Goal: Task Accomplishment & Management: Manage account settings

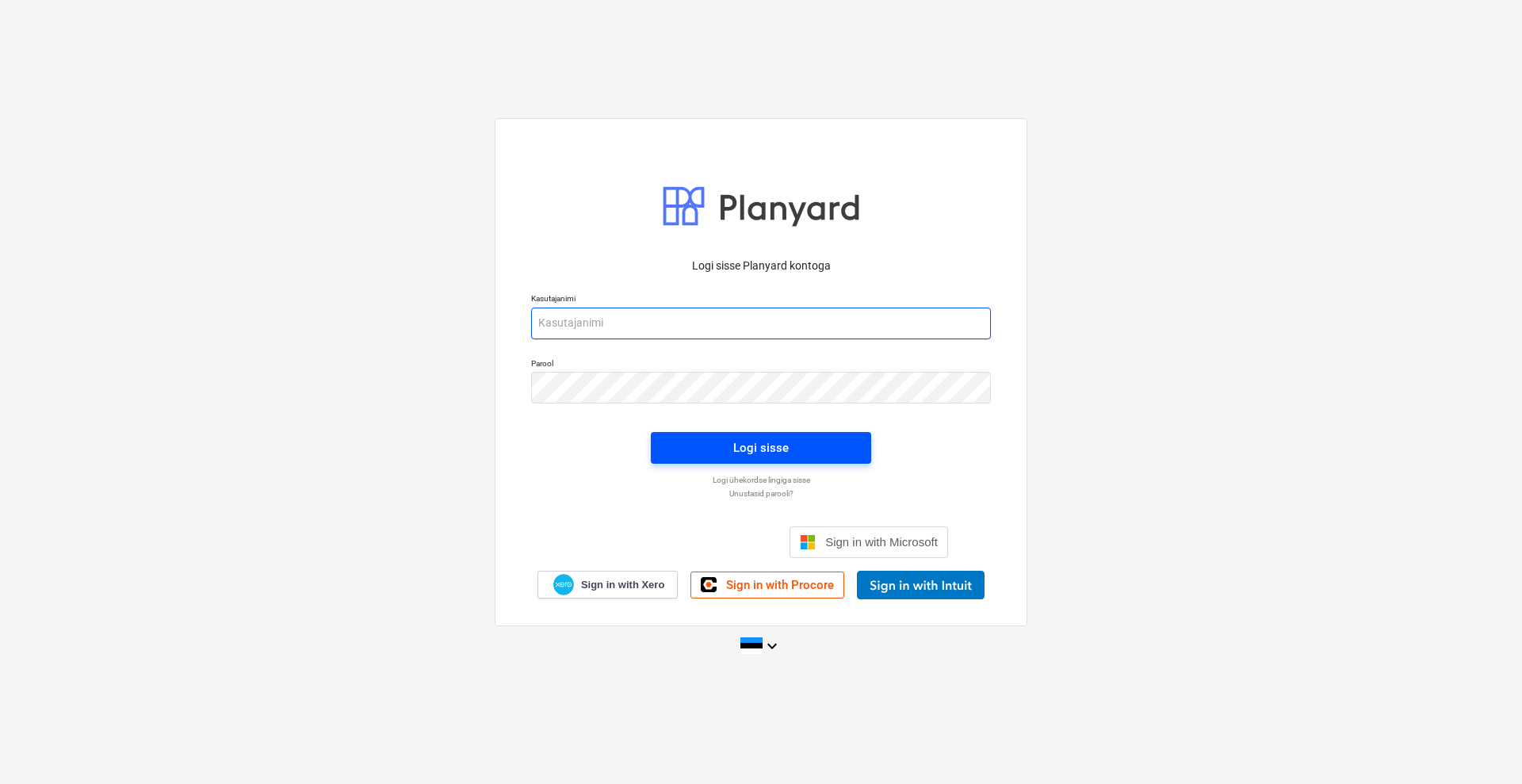
type input "[EMAIL_ADDRESS][DOMAIN_NAME]"
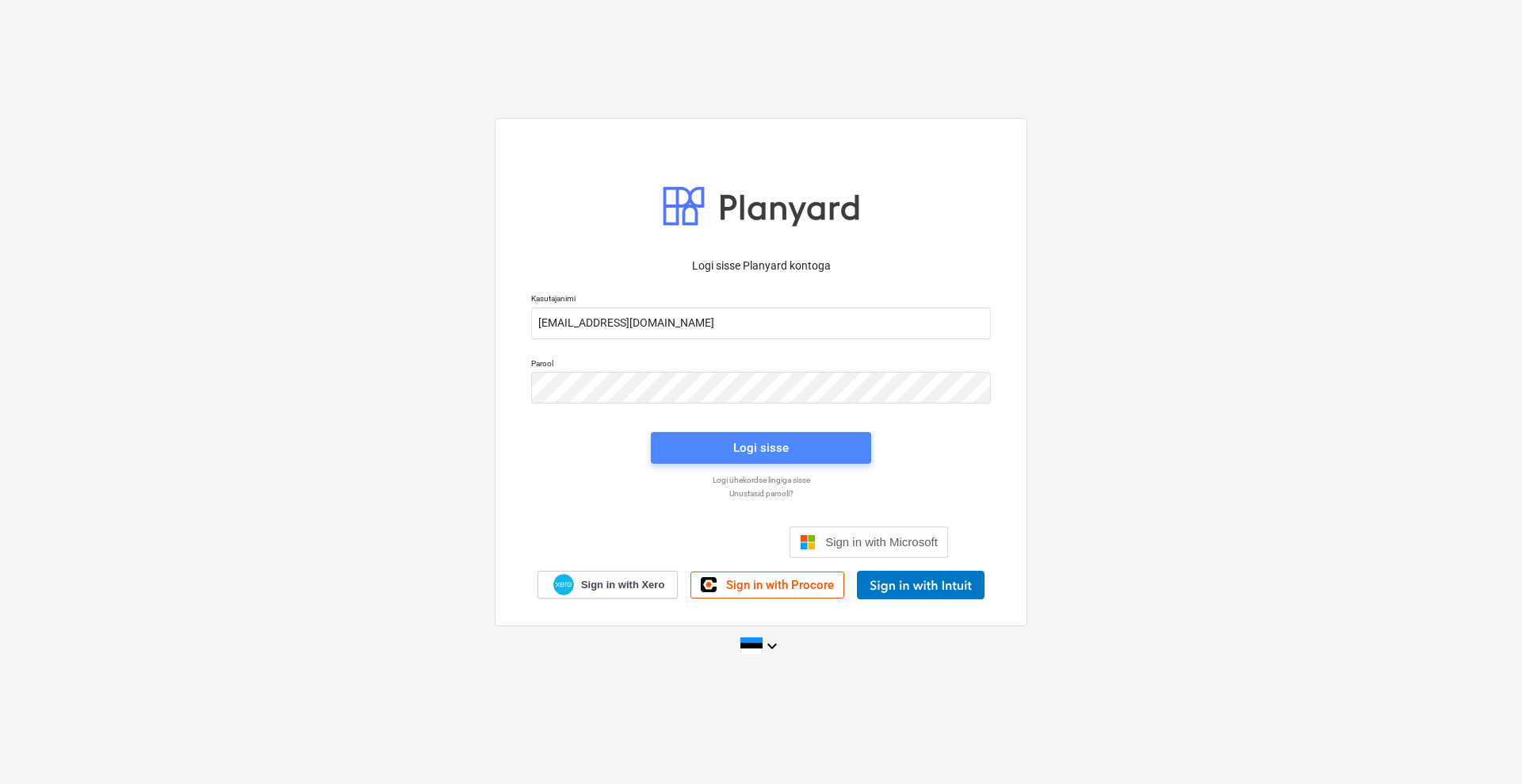
click at [754, 445] on div "Logi sisse" at bounding box center [761, 447] width 55 height 20
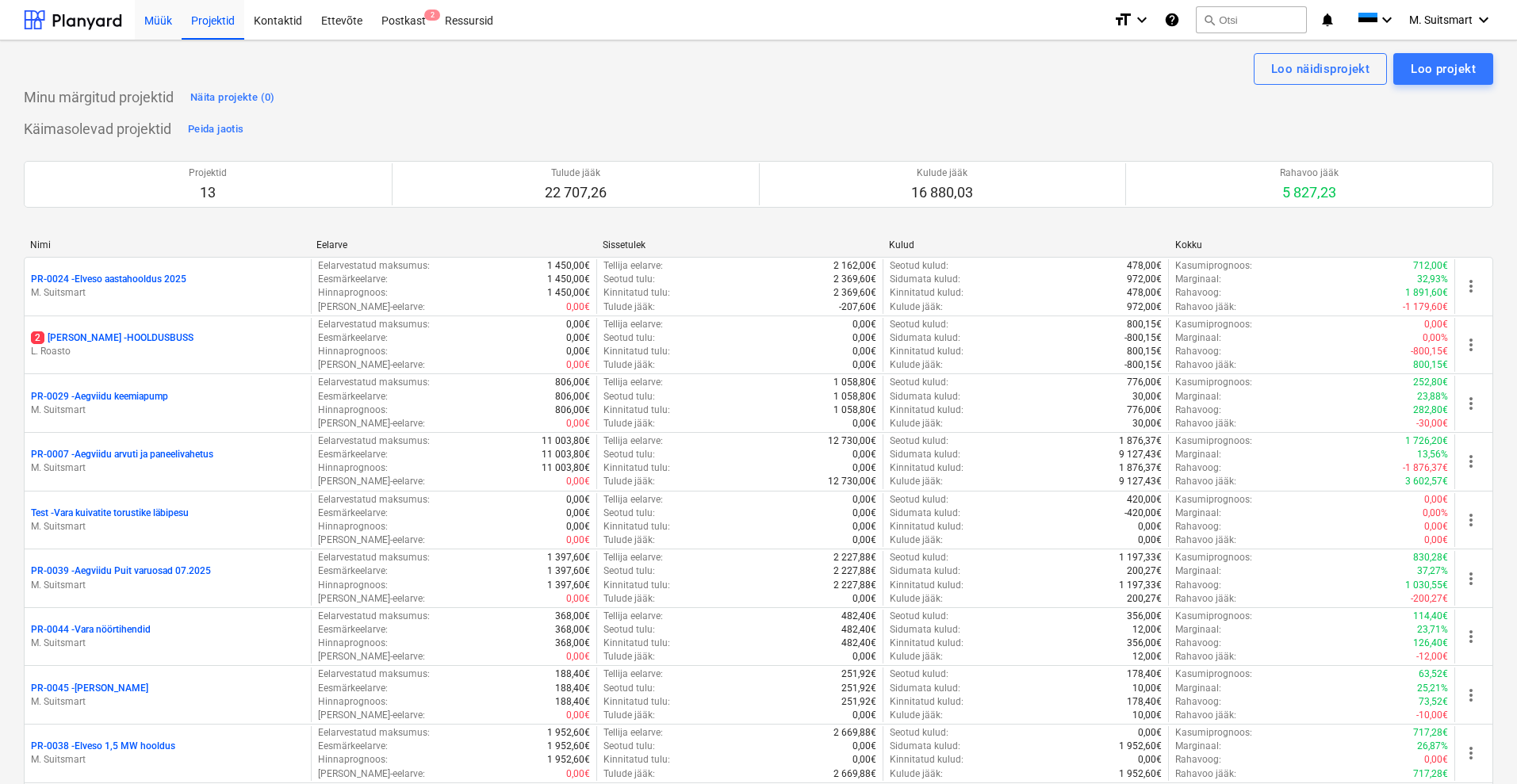
click at [158, 11] on div "Müük" at bounding box center [158, 19] width 47 height 40
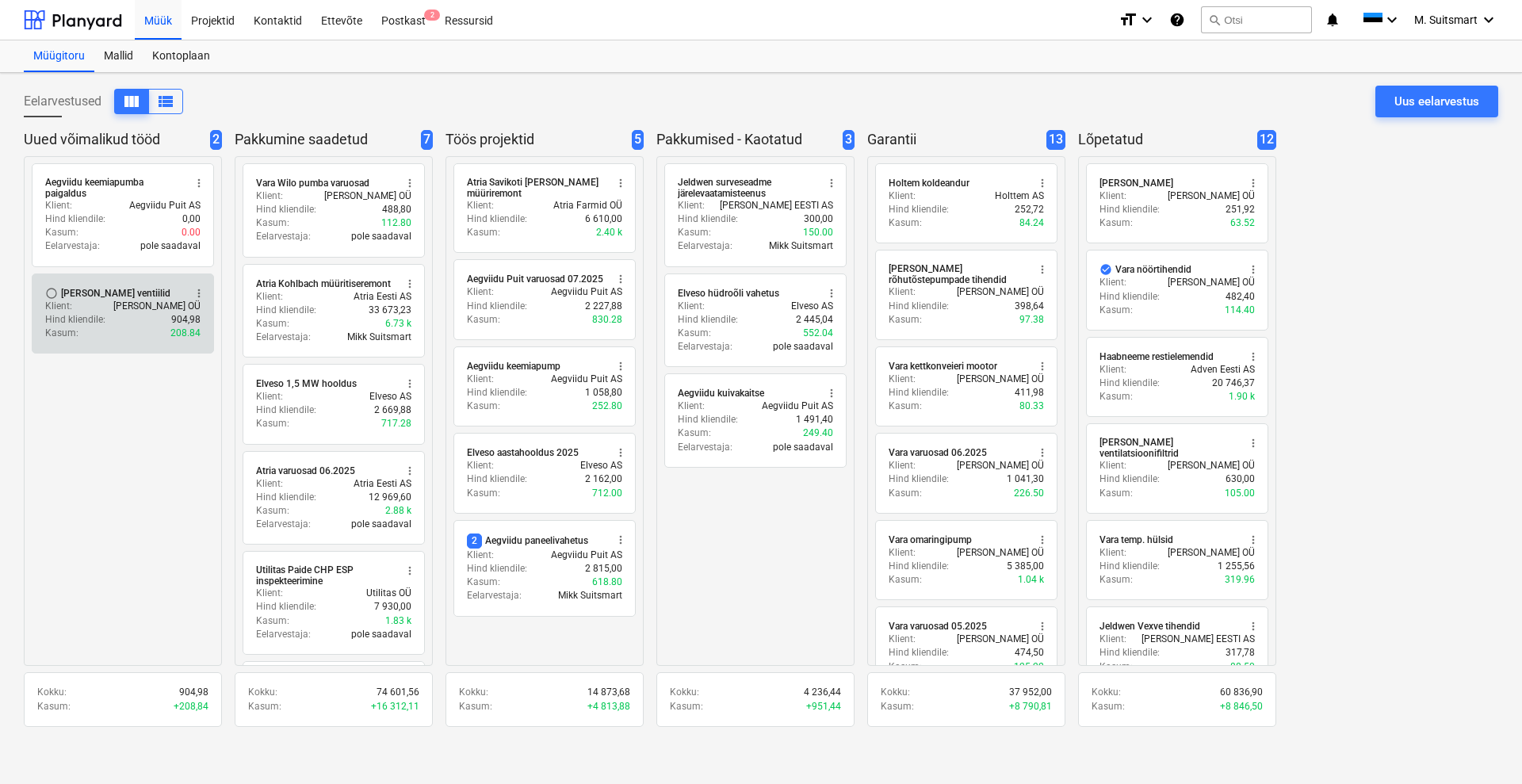
click at [102, 294] on div "[PERSON_NAME] ventiilid" at bounding box center [115, 293] width 109 height 12
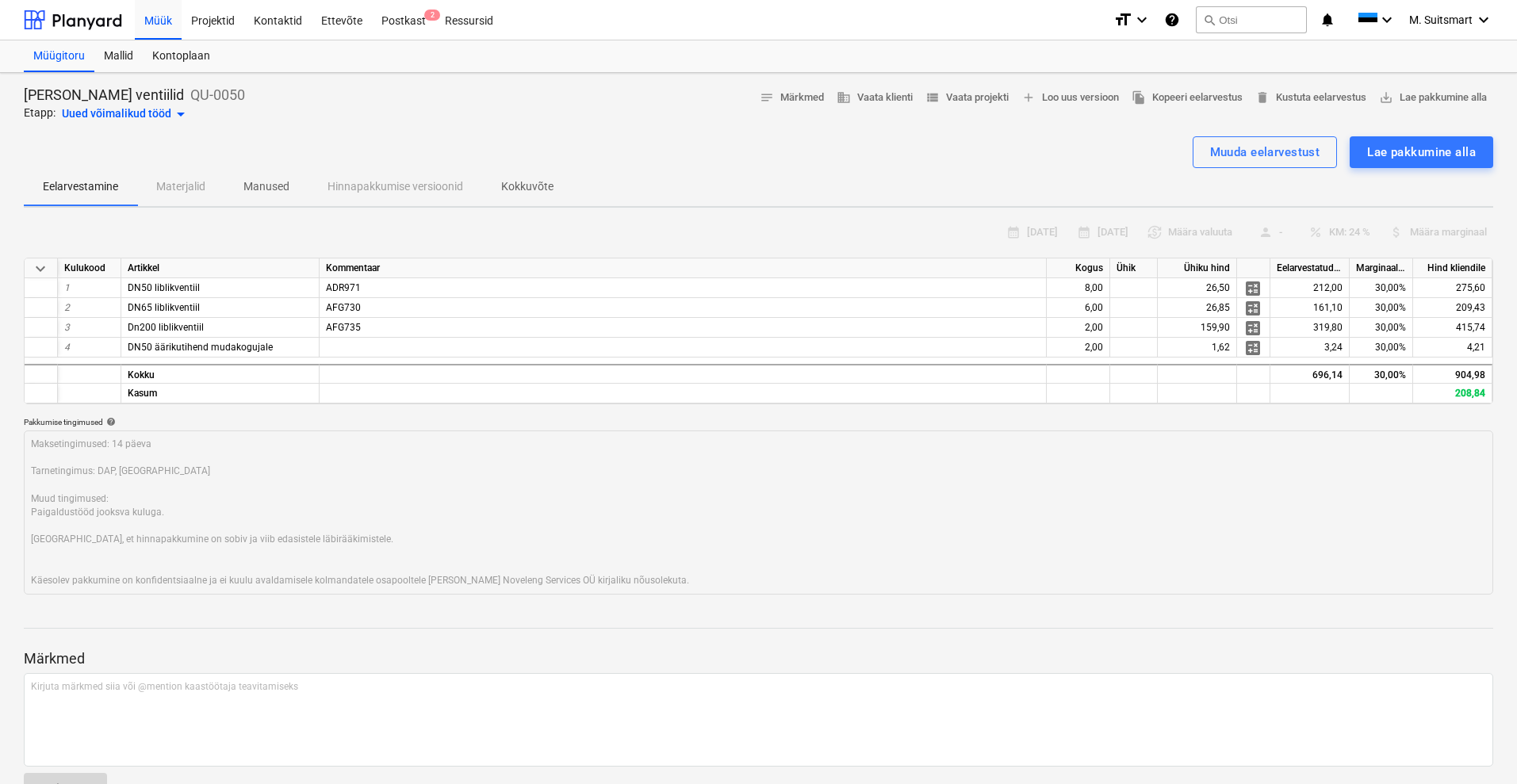
click at [143, 114] on div "Uued võimalikud tööd arrow_drop_down" at bounding box center [126, 114] width 129 height 19
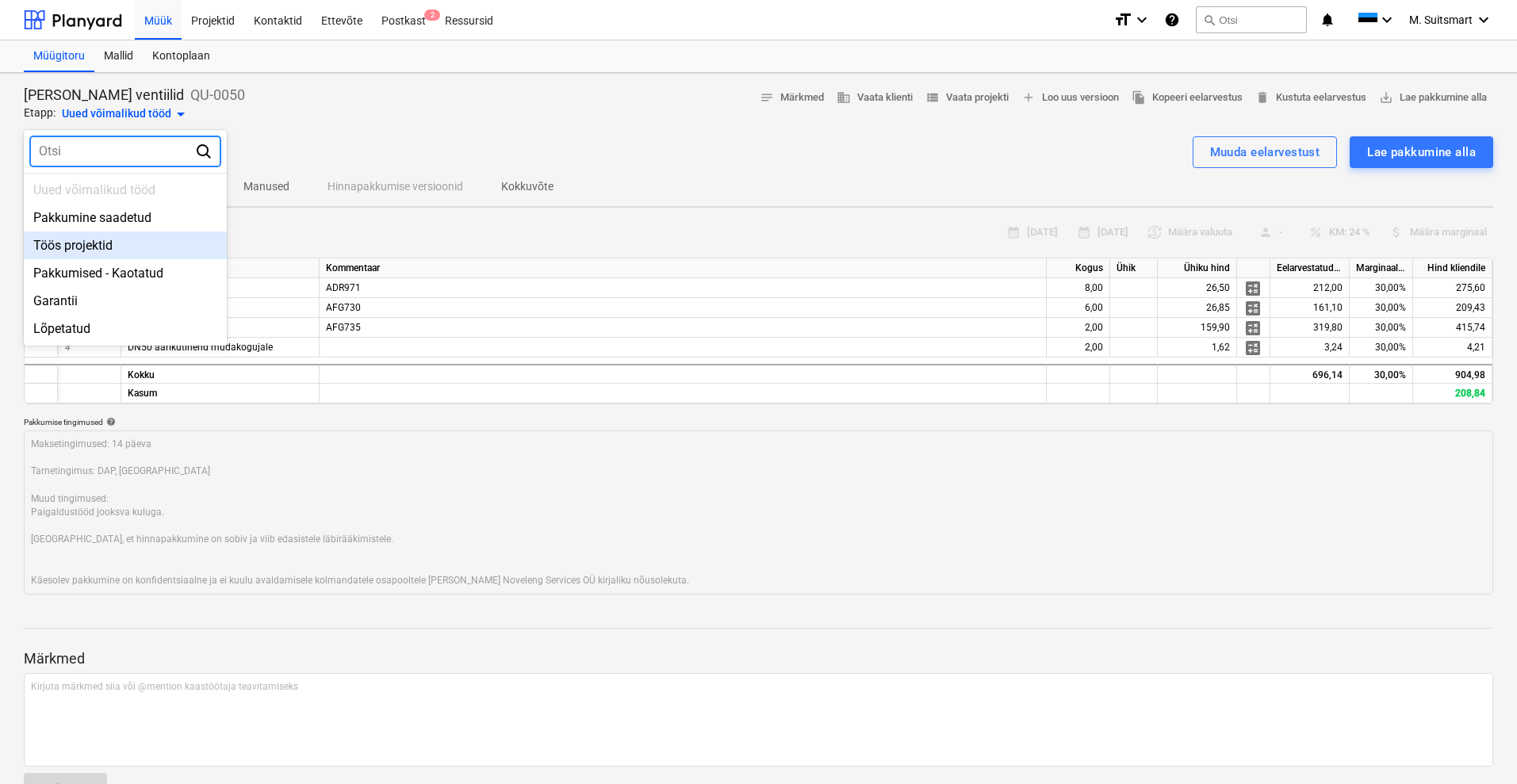
click at [129, 241] on div "Töös projektid" at bounding box center [125, 245] width 203 height 28
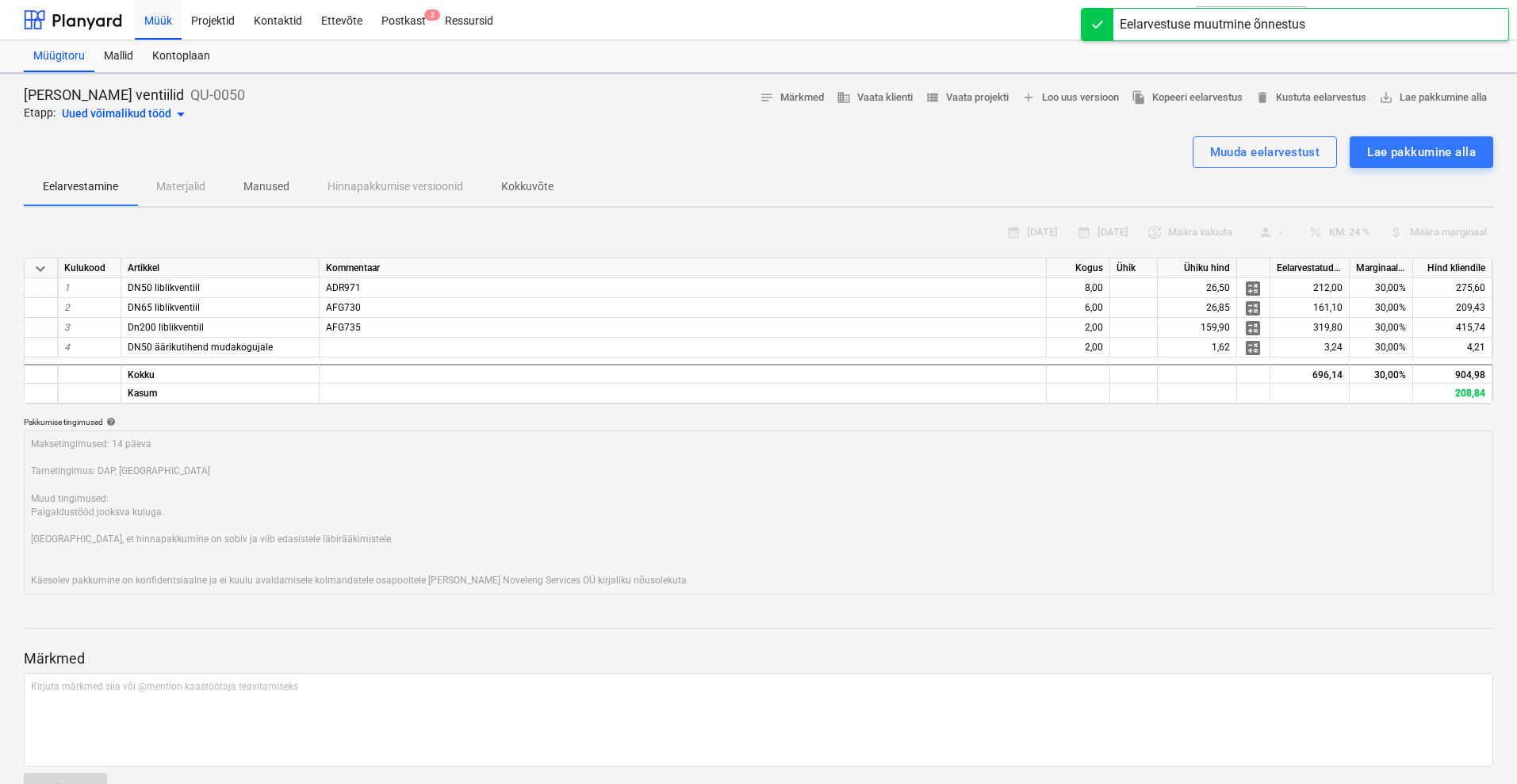
type textarea "x"
click at [660, 143] on div "Muuda eelarvestust Lae pakkumine alla" at bounding box center [758, 152] width 1469 height 32
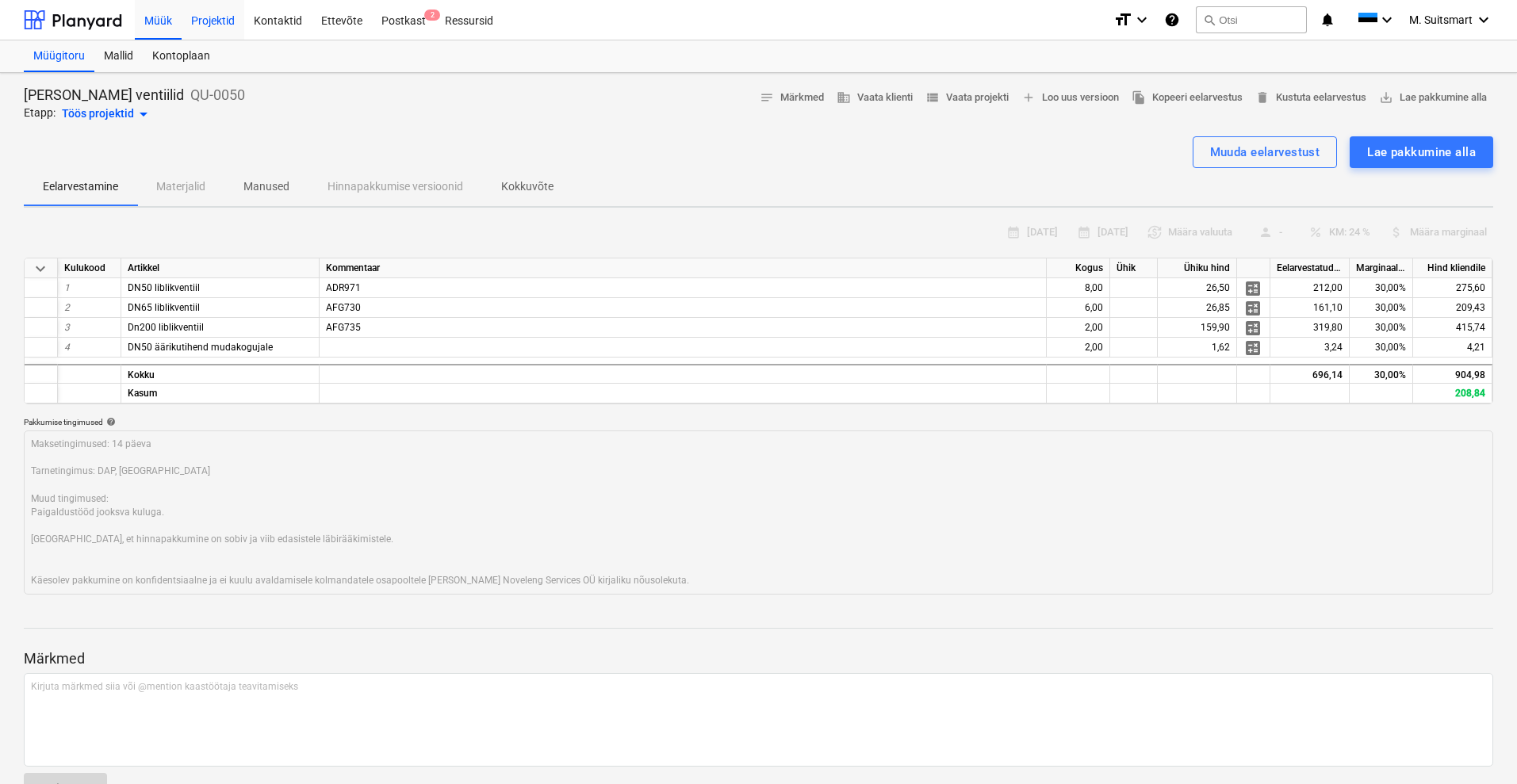
click at [212, 16] on div "Projektid" at bounding box center [212, 19] width 63 height 40
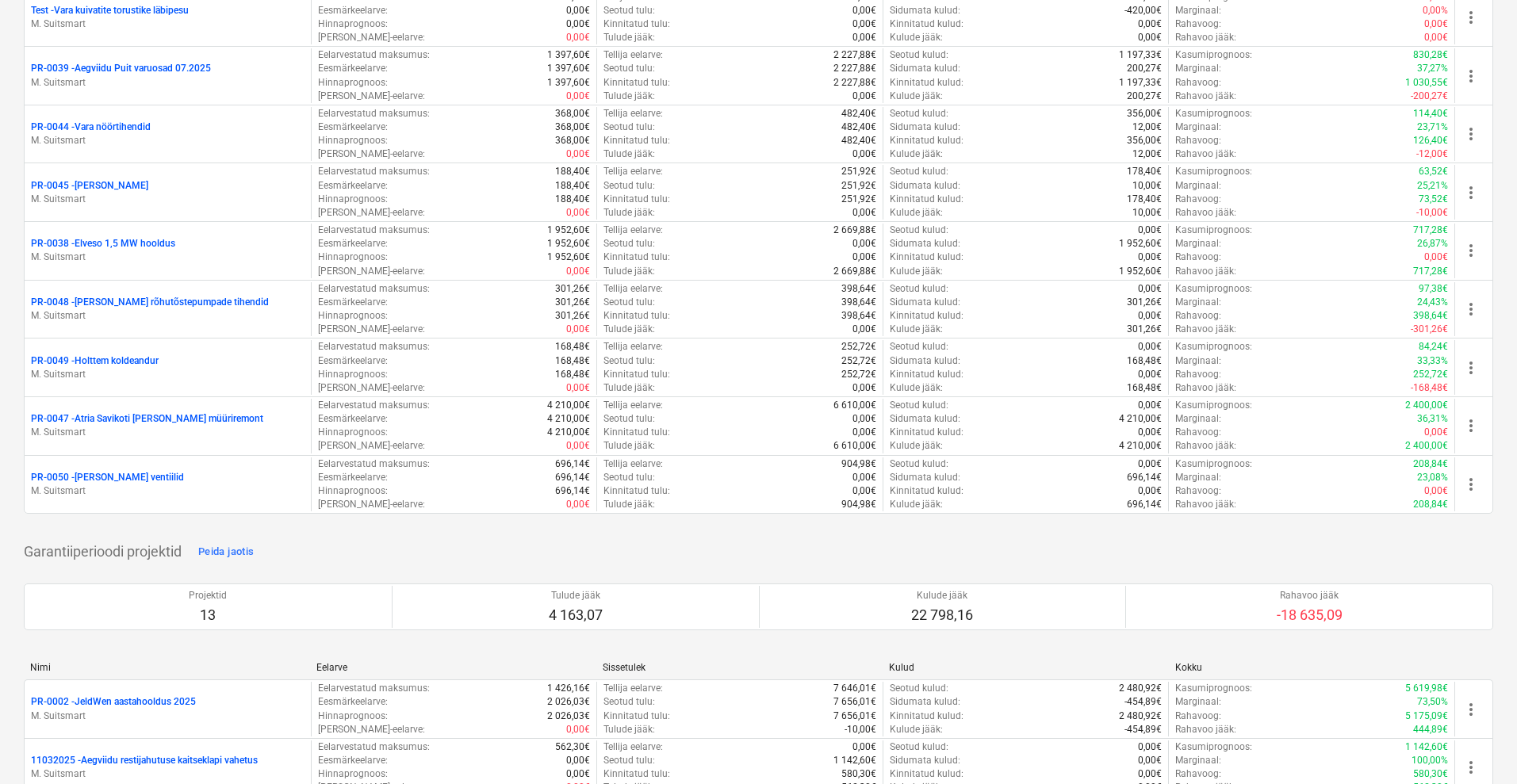
scroll to position [503, 0]
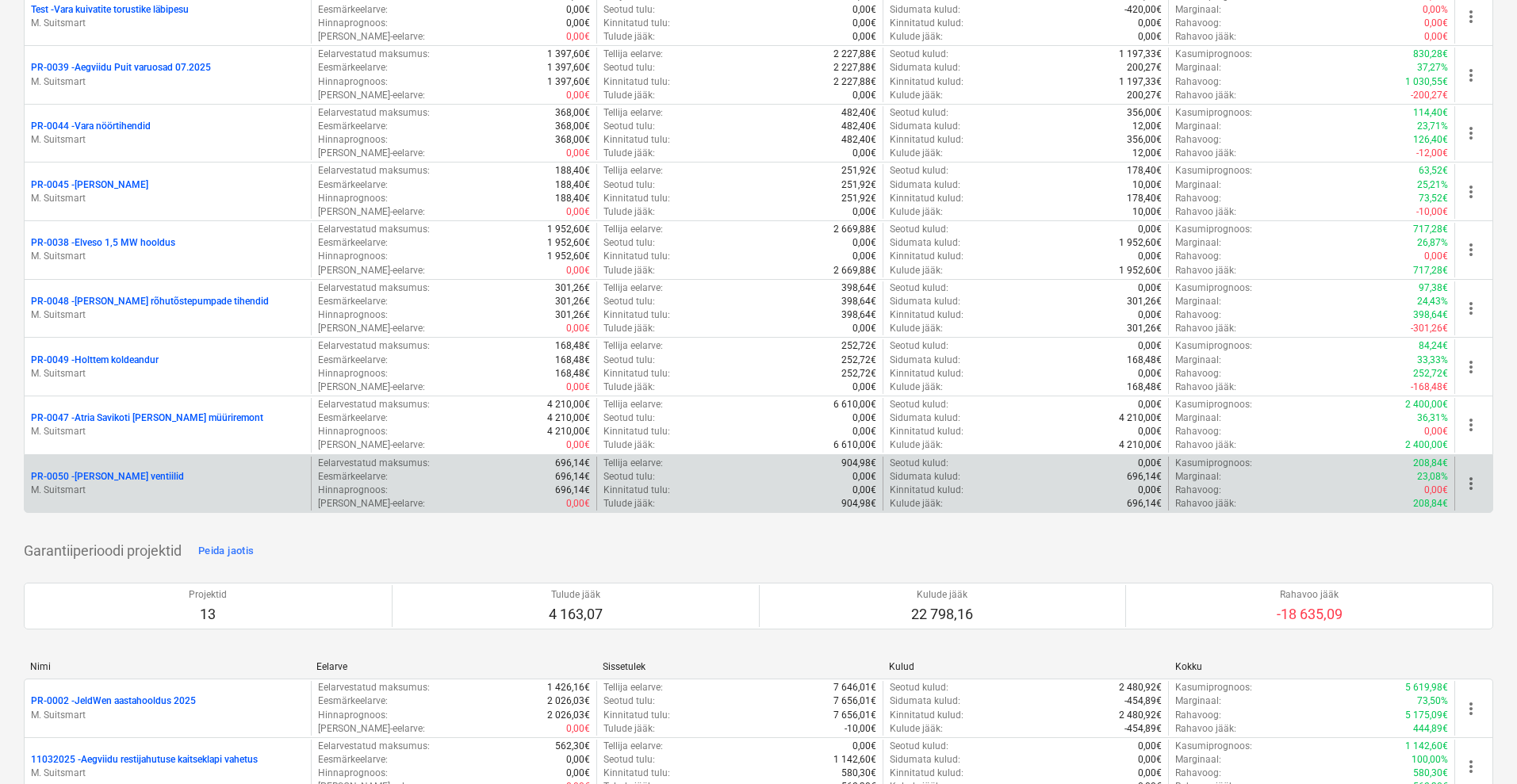
click at [100, 474] on p "PR-0050 - [PERSON_NAME] ventiilid" at bounding box center [107, 476] width 153 height 13
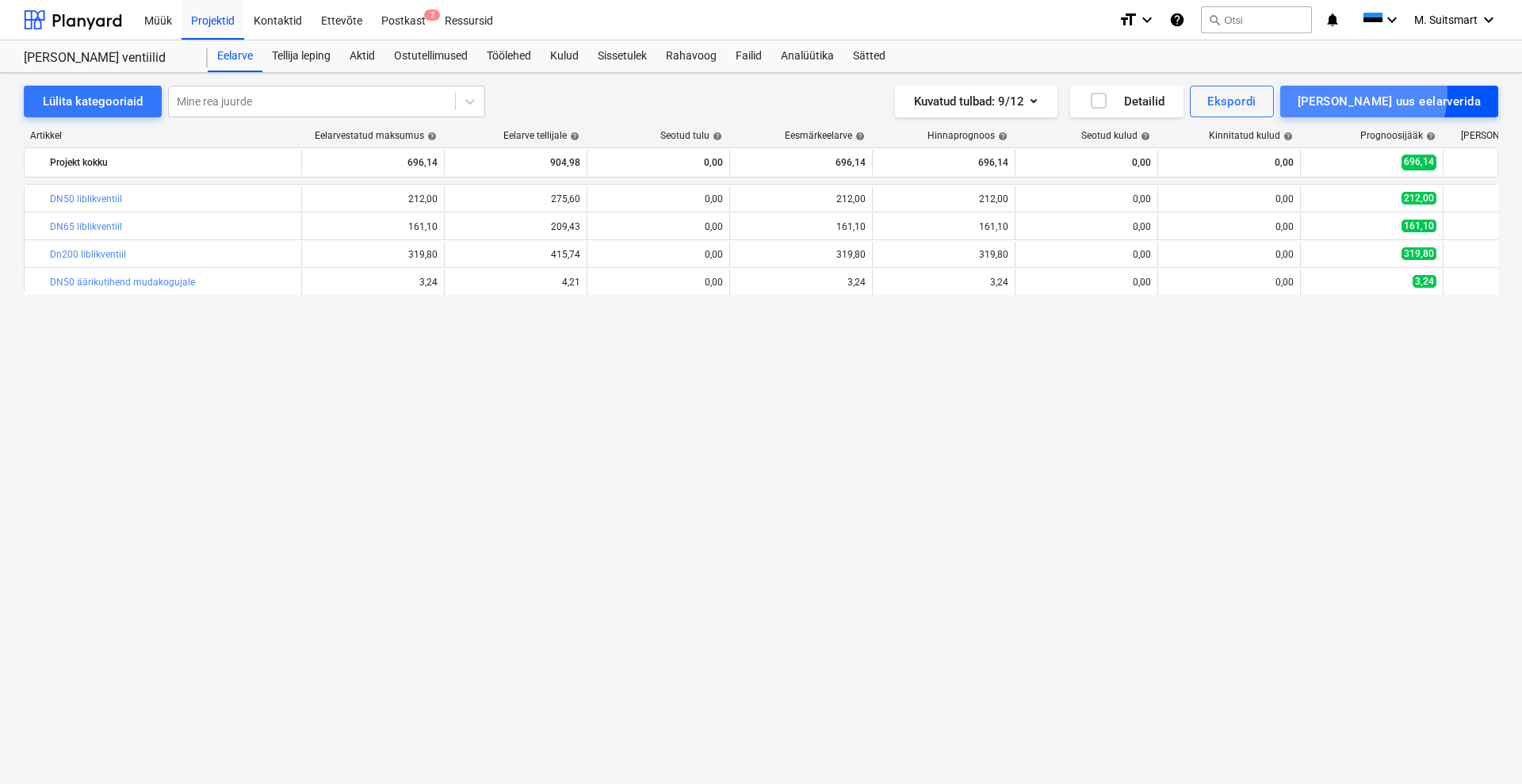
click at [1432, 93] on div "[PERSON_NAME] uus eelarverida" at bounding box center [1389, 101] width 183 height 20
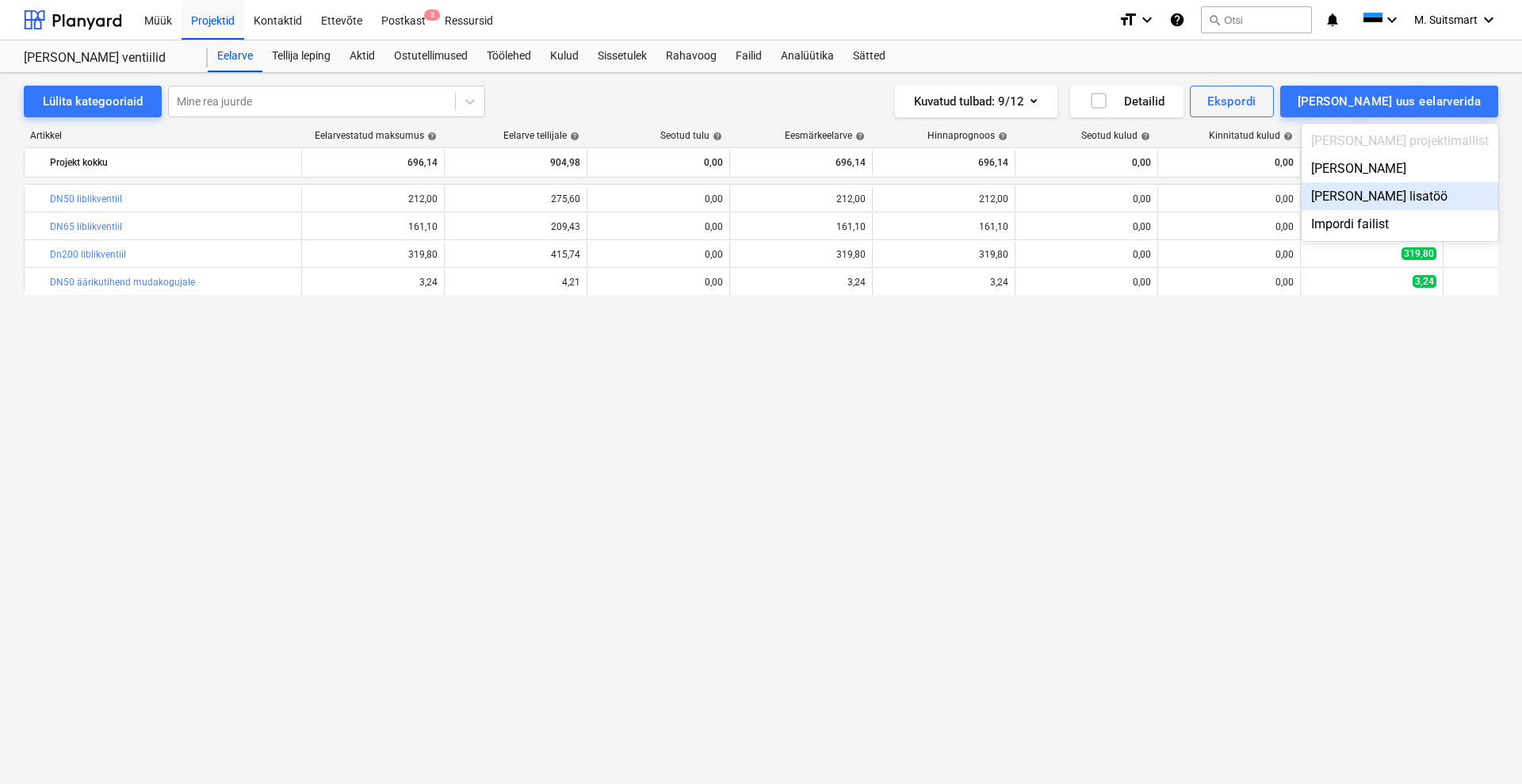
click at [1441, 197] on div "[PERSON_NAME] lisatöö" at bounding box center [1400, 196] width 196 height 28
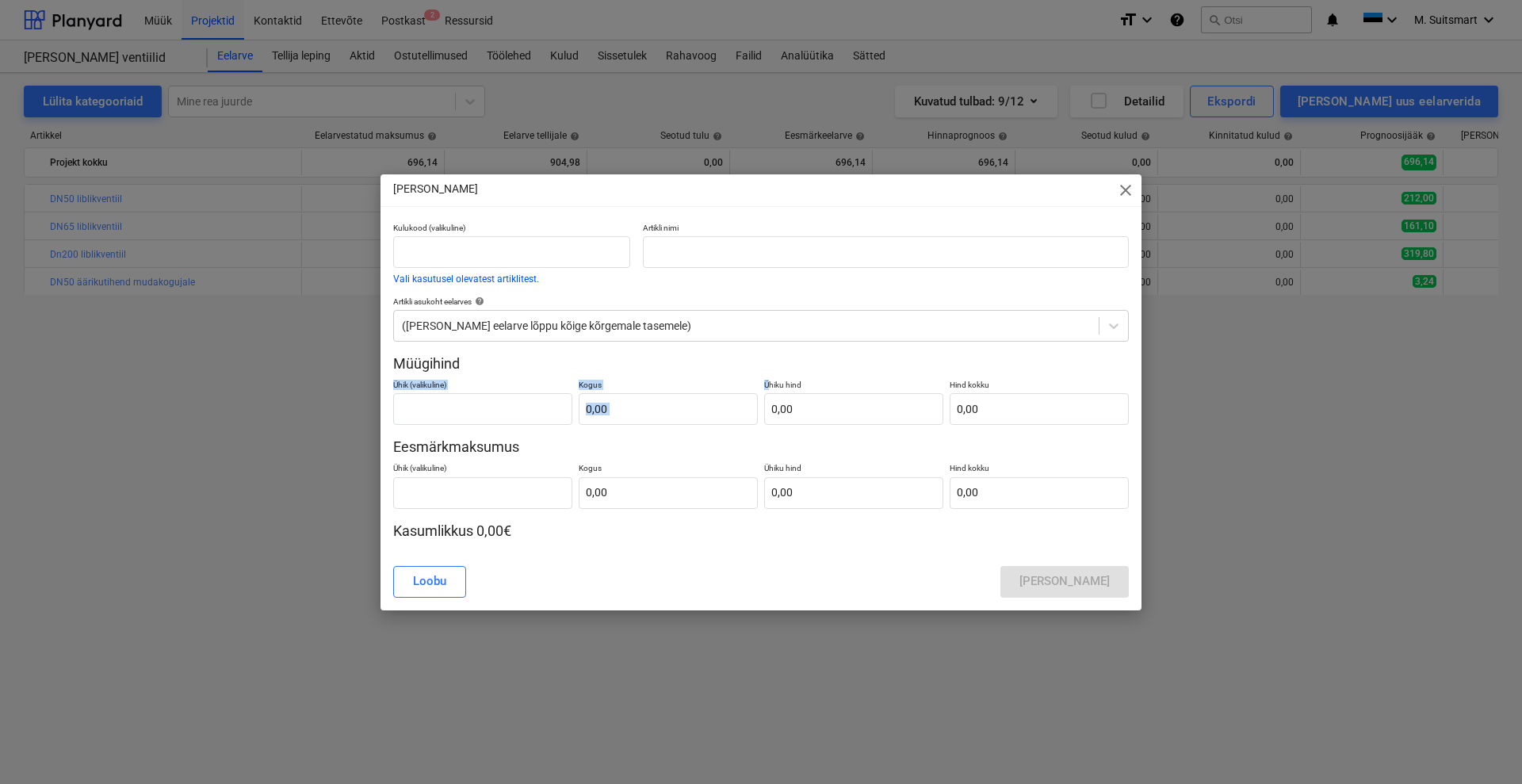
drag, startPoint x: 973, startPoint y: 352, endPoint x: 761, endPoint y: 379, distance: 213.7
click at [761, 379] on div "Kulukood (valikuline) Vali kasutusel olevatest artiklitest. Artikli nimi Artikl…" at bounding box center [761, 381] width 736 height 318
click at [631, 410] on input "text" at bounding box center [668, 409] width 180 height 32
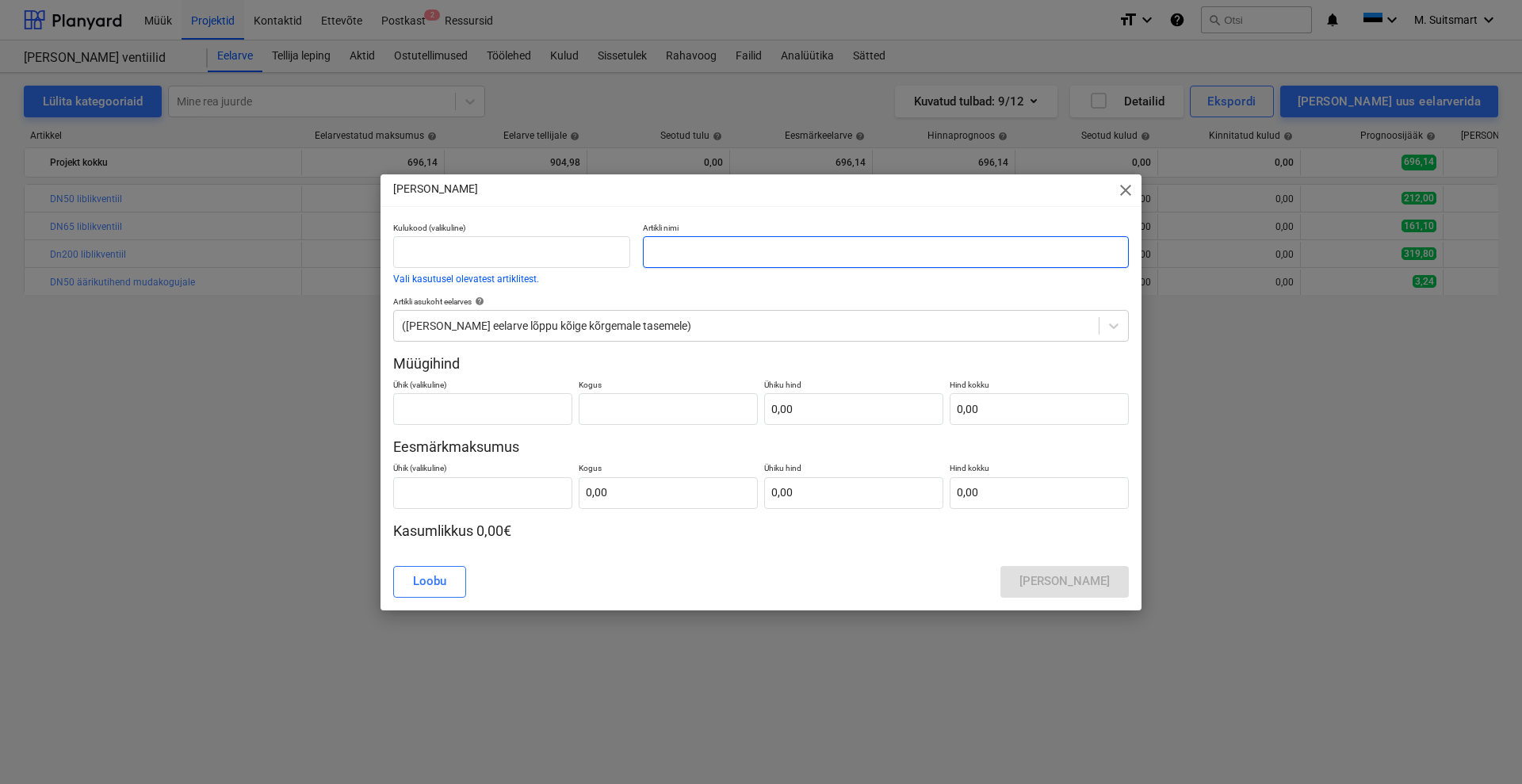
type input "0,00"
click at [692, 238] on input "text" at bounding box center [886, 252] width 486 height 32
type input "Paigaldustöö"
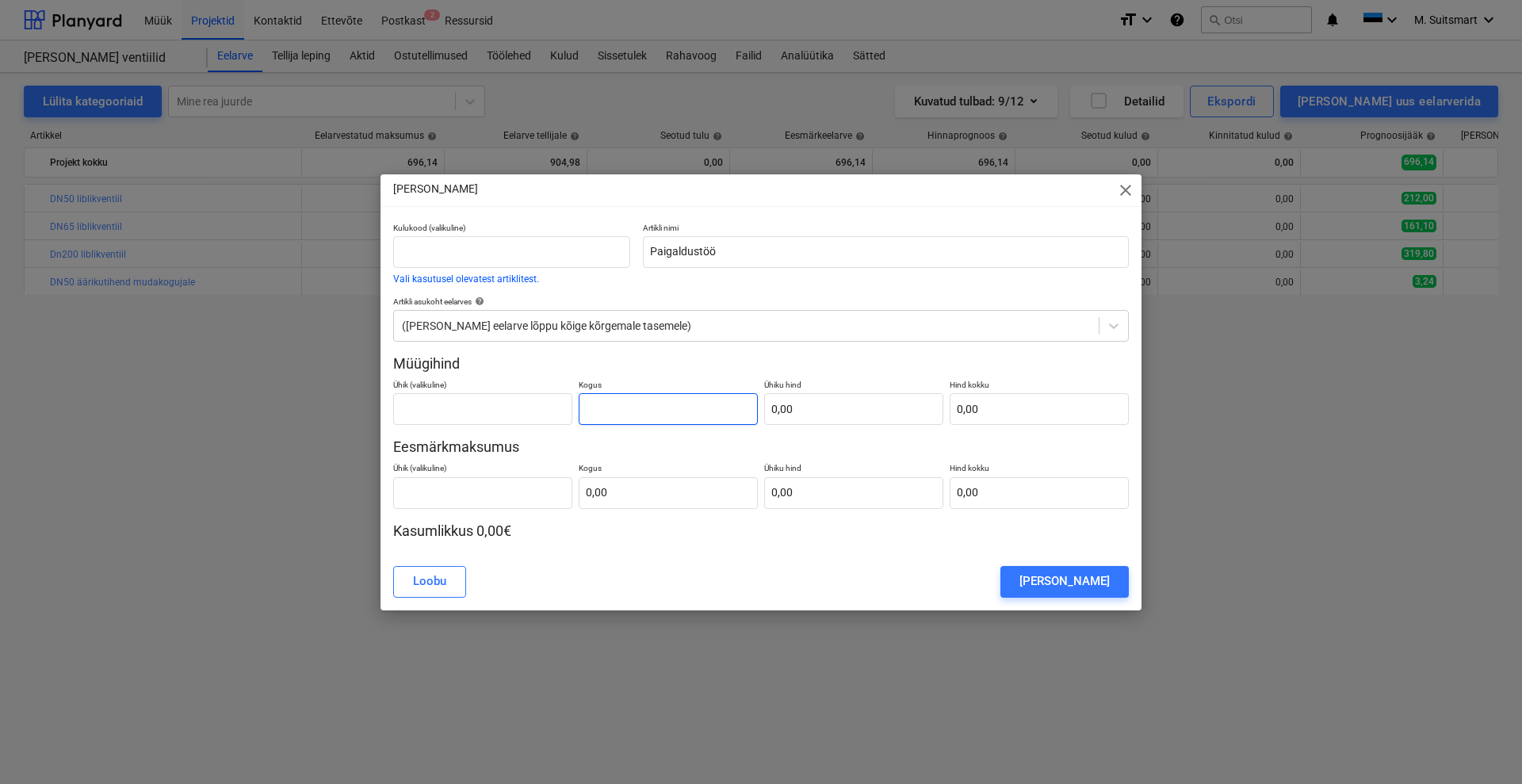
click at [632, 414] on input "text" at bounding box center [668, 409] width 180 height 32
type input "0,00"
click at [431, 575] on div "Loobu" at bounding box center [430, 580] width 33 height 20
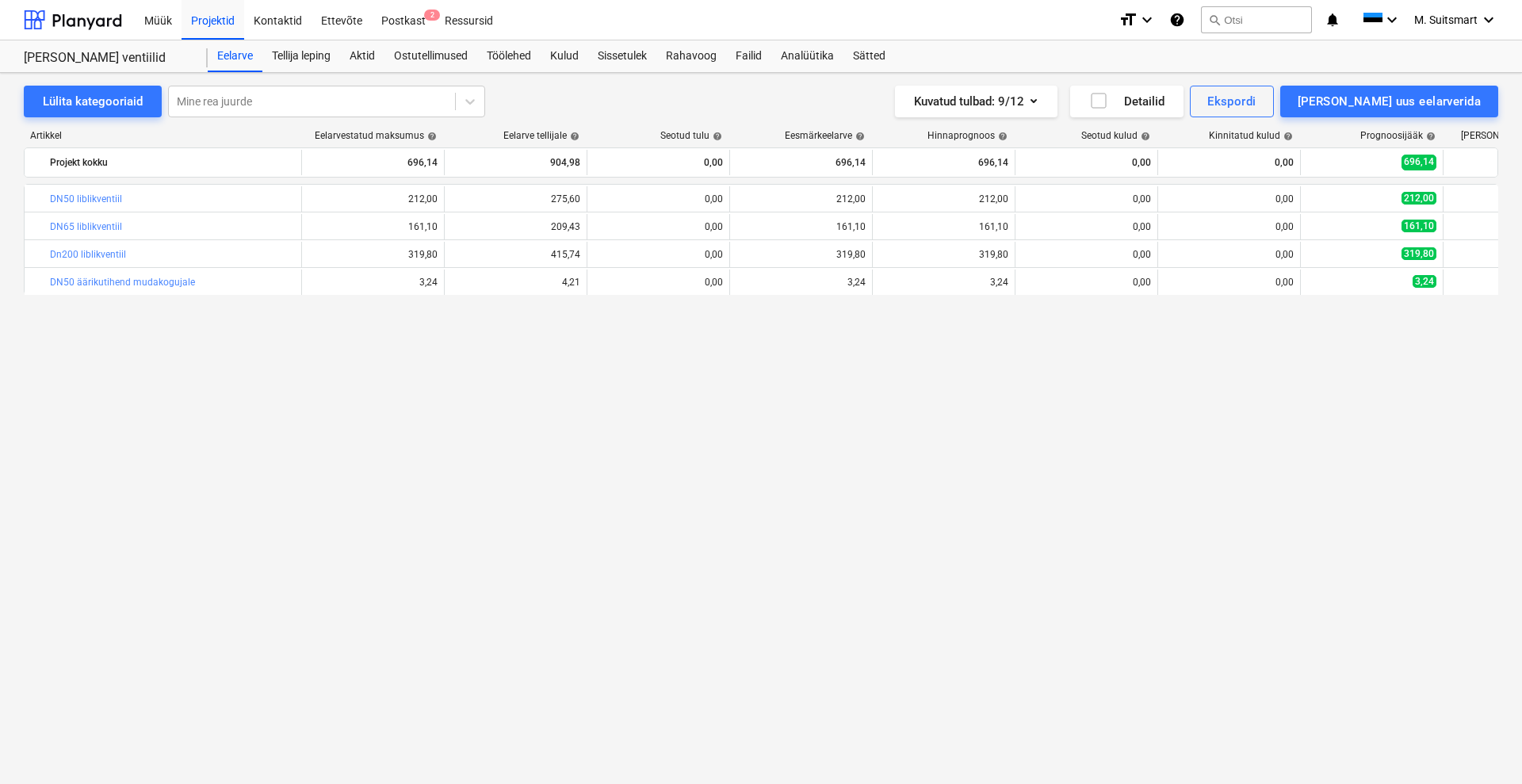
click at [763, 379] on div "bar_chart DN50 liblikventiil edit 212,00 edit 275,60 0,00 edit 212,00 edit 212,…" at bounding box center [761, 451] width 1474 height 534
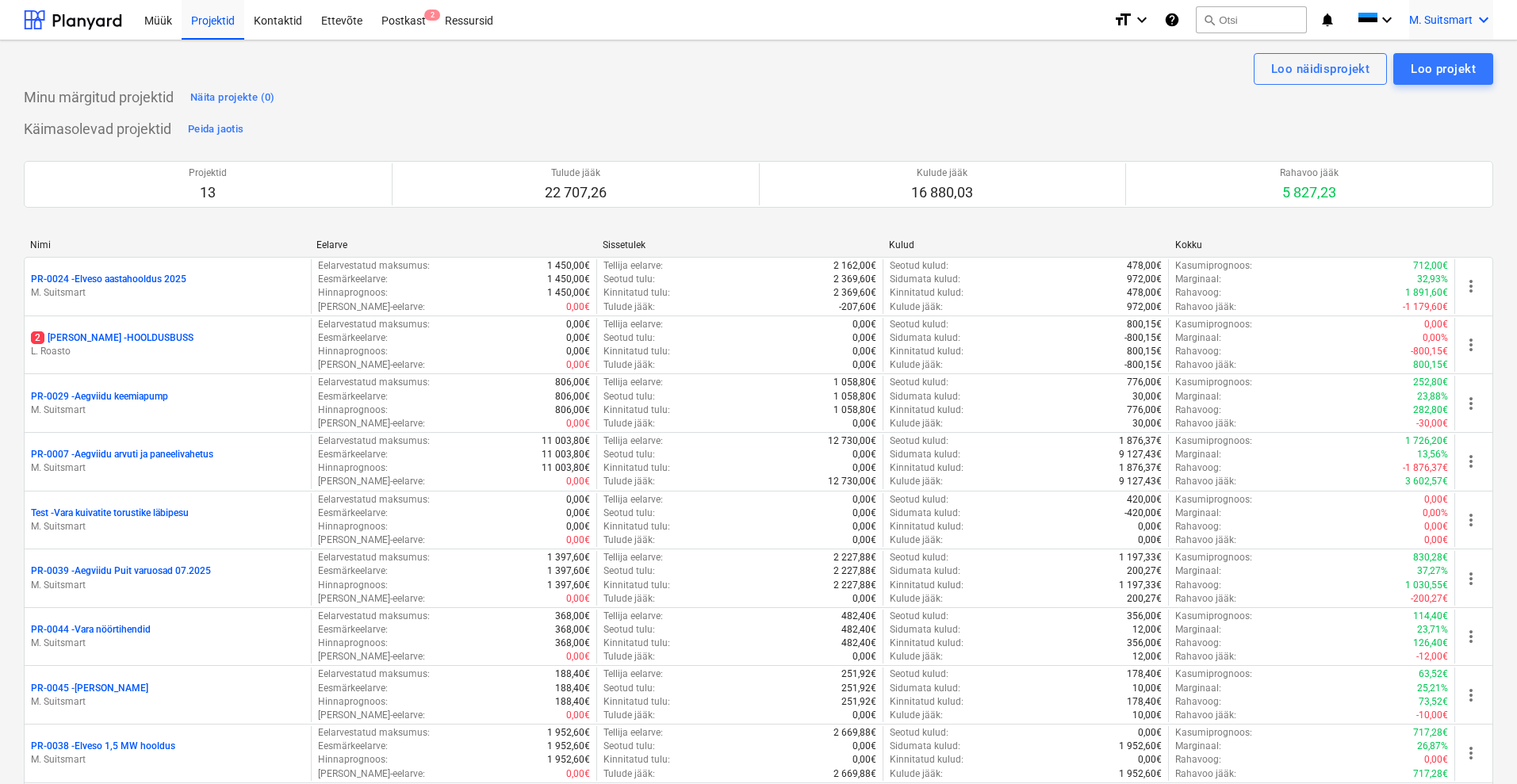
click at [1436, 24] on span "M. Suitsmart" at bounding box center [1440, 19] width 63 height 12
click at [1410, 67] on div "MS Novel Engineering OÜ" at bounding box center [1416, 66] width 135 height 22
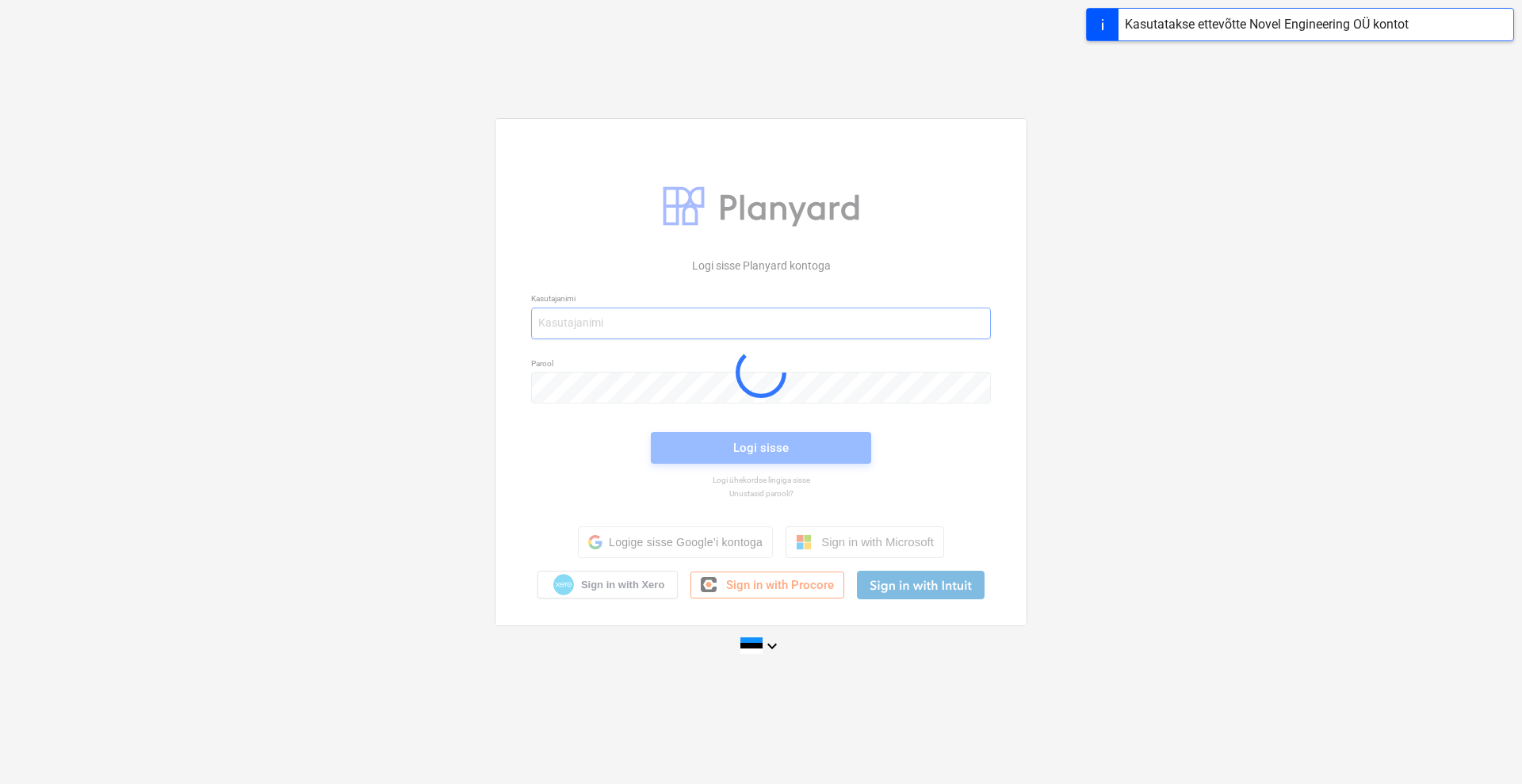
type input "[EMAIL_ADDRESS][DOMAIN_NAME]"
